Goal: Task Accomplishment & Management: Complete application form

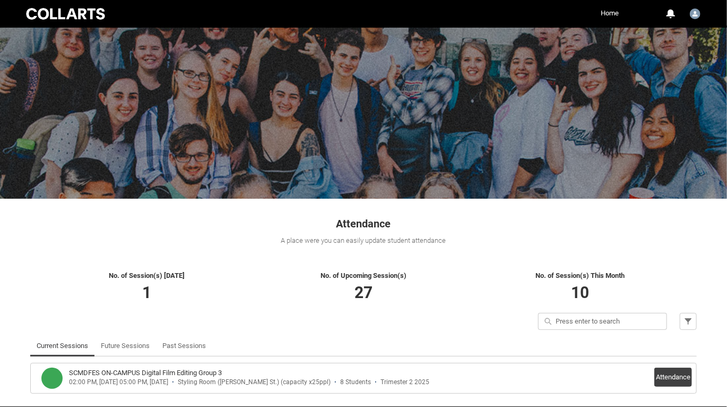
scroll to position [42, 0]
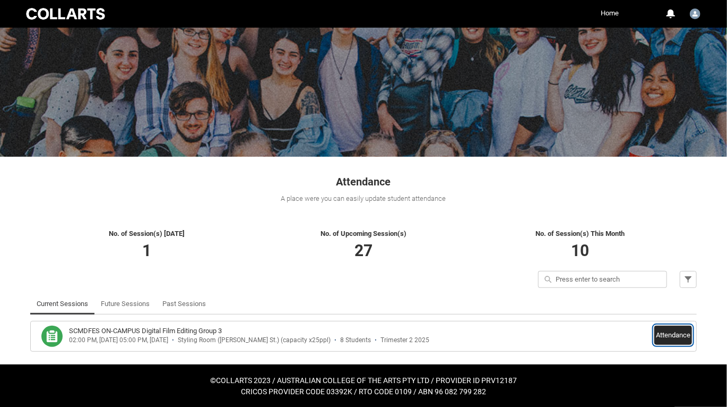
click at [669, 336] on button "Attendance" at bounding box center [673, 334] width 38 height 19
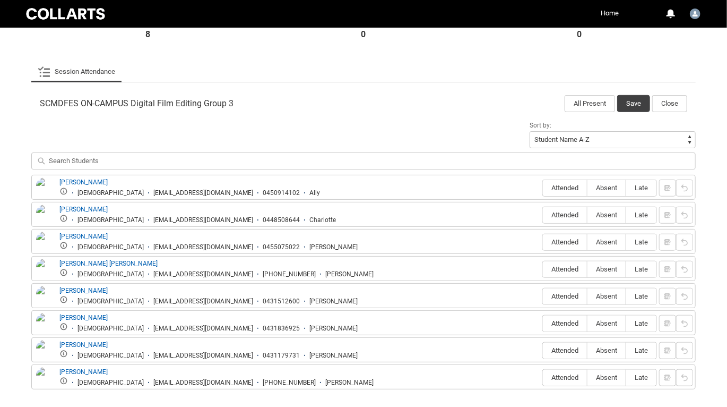
scroll to position [293, 0]
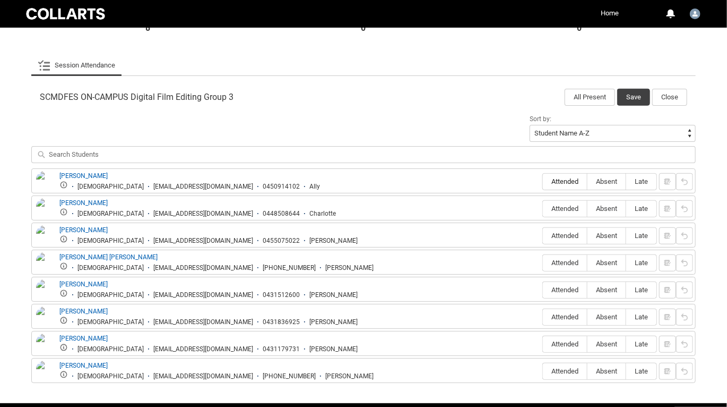
click at [576, 184] on span "Attended" at bounding box center [565, 181] width 44 height 8
click at [543, 182] on input "Attended" at bounding box center [542, 181] width 1 height 1
type lightning-radio-group "Attended"
radio input "true"
click at [573, 205] on span "Attended" at bounding box center [565, 208] width 44 height 8
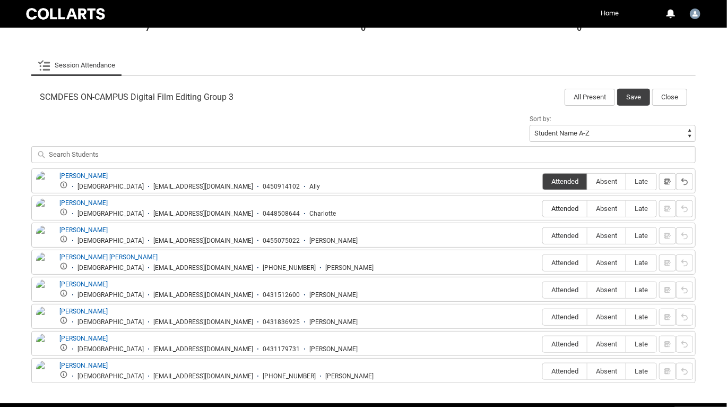
click at [543, 208] on input "Attended" at bounding box center [542, 208] width 1 height 1
type lightning-radio-group "Attended"
radio input "true"
click at [568, 240] on label "Attended" at bounding box center [565, 236] width 44 height 16
click at [543, 236] on input "Attended" at bounding box center [542, 235] width 1 height 1
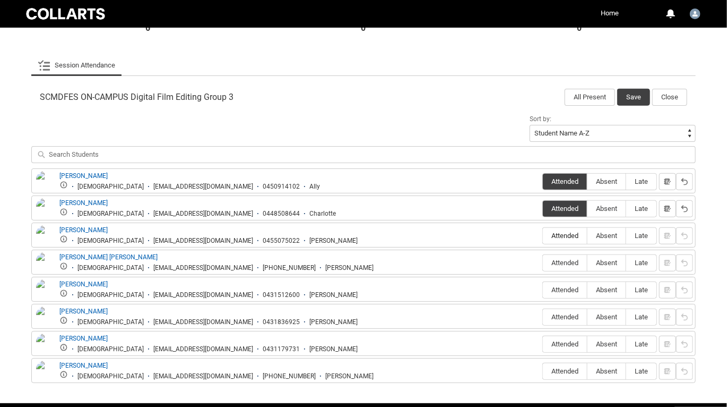
type lightning-radio-group "Attended"
radio input "true"
click at [567, 262] on span "Attended" at bounding box center [565, 262] width 44 height 8
click at [543, 262] on input "Attended" at bounding box center [542, 262] width 1 height 1
type lightning-radio-group "Attended"
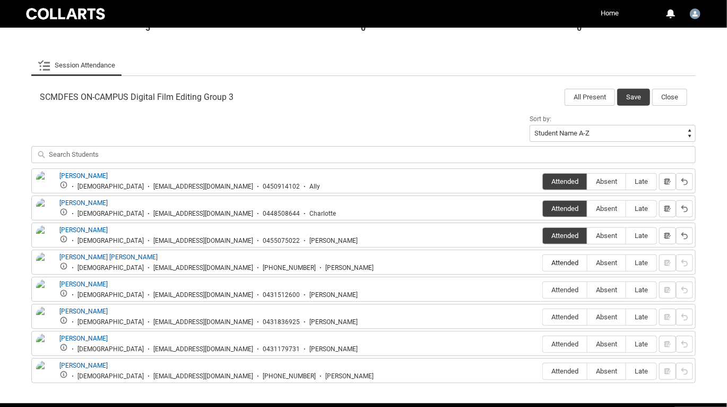
radio input "true"
click at [567, 286] on span "Attended" at bounding box center [565, 290] width 44 height 8
click at [543, 289] on input "Attended" at bounding box center [542, 289] width 1 height 1
type lightning-radio-group "Attended"
radio input "true"
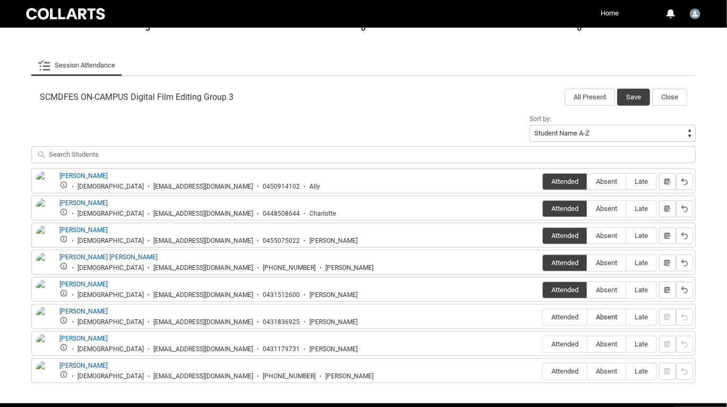
click at [600, 313] on span "Absent" at bounding box center [607, 317] width 38 height 8
click at [588, 316] on input "Absent" at bounding box center [587, 316] width 1 height 1
type lightning-radio-group "Absent"
radio input "true"
click at [561, 340] on span "Attended" at bounding box center [565, 344] width 44 height 8
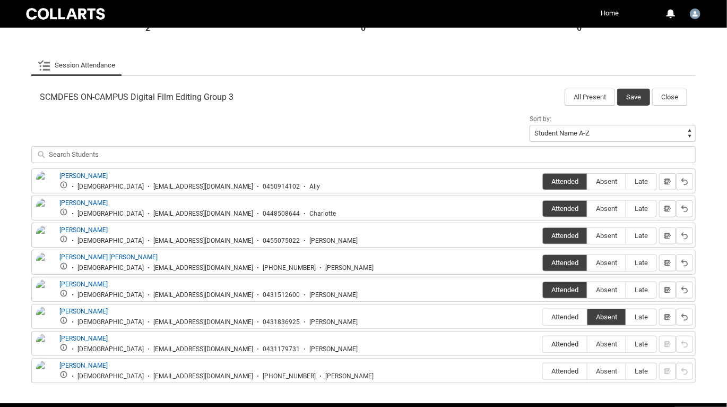
click at [543, 343] on input "Attended" at bounding box center [542, 343] width 1 height 1
type lightning-radio-group "Attended"
radio input "true"
click at [610, 367] on span "Absent" at bounding box center [607, 371] width 38 height 8
click at [588, 370] on input "Absent" at bounding box center [587, 370] width 1 height 1
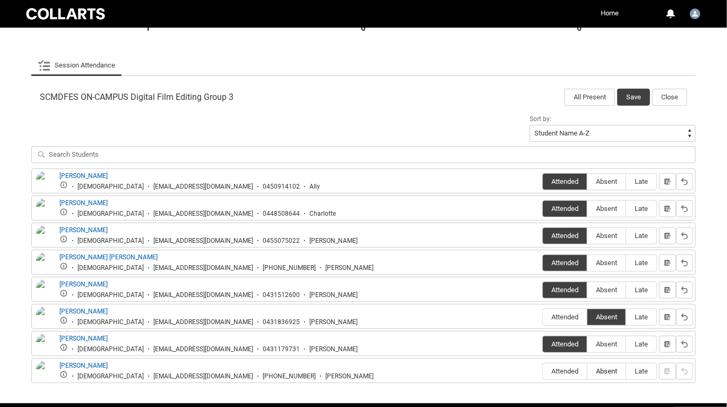
type lightning-radio-group "Absent"
radio input "true"
click at [637, 100] on button "Save" at bounding box center [633, 97] width 33 height 17
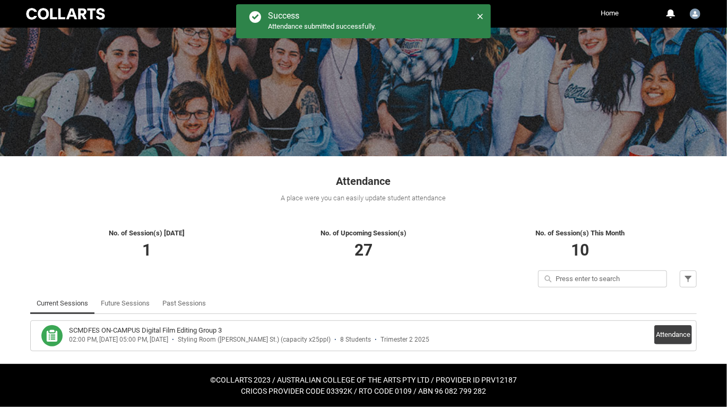
scroll to position [42, 0]
